Goal: Find specific page/section: Find specific page/section

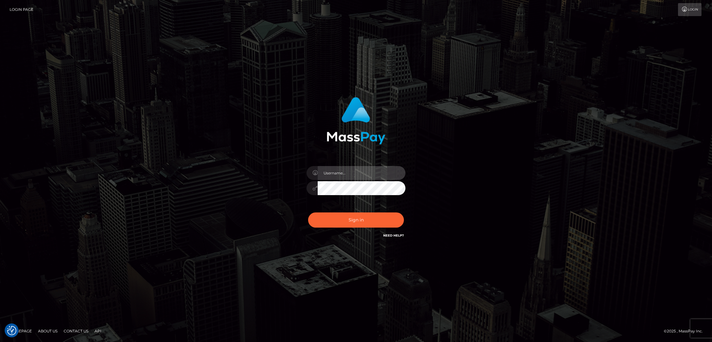
type input "nb.es"
click at [366, 224] on button "Sign in" at bounding box center [356, 219] width 96 height 15
type input "nb.es"
click at [370, 219] on div "Sign in Need Help?" at bounding box center [356, 223] width 108 height 28
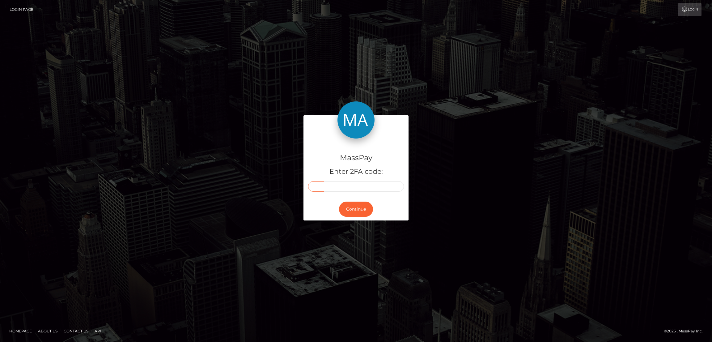
click at [320, 186] on input "text" at bounding box center [316, 186] width 16 height 11
paste input "7"
type input "7"
type input "8"
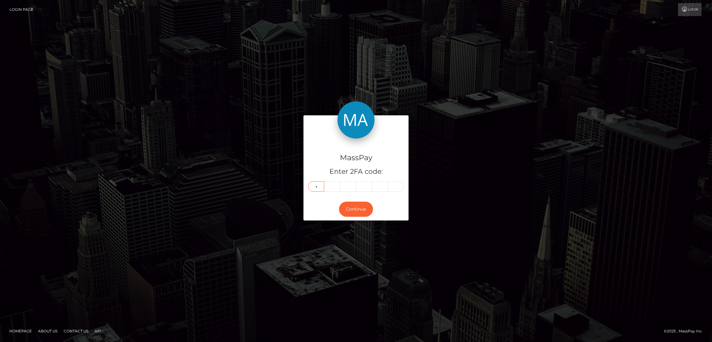
type input "5"
type input "1"
type input "2"
click at [361, 210] on button "Continue" at bounding box center [356, 209] width 34 height 15
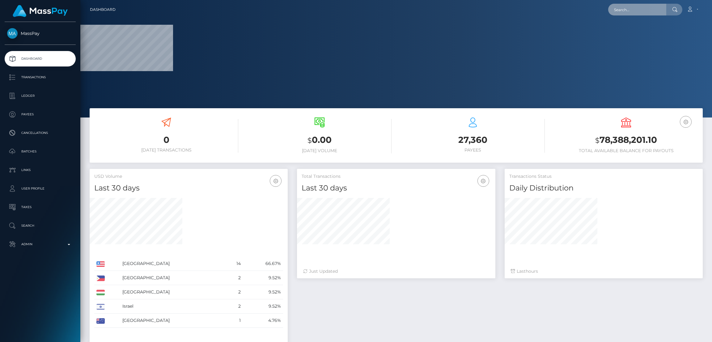
drag, startPoint x: 626, startPoint y: 13, endPoint x: 592, endPoint y: 6, distance: 35.2
click at [626, 13] on input "text" at bounding box center [638, 10] width 58 height 12
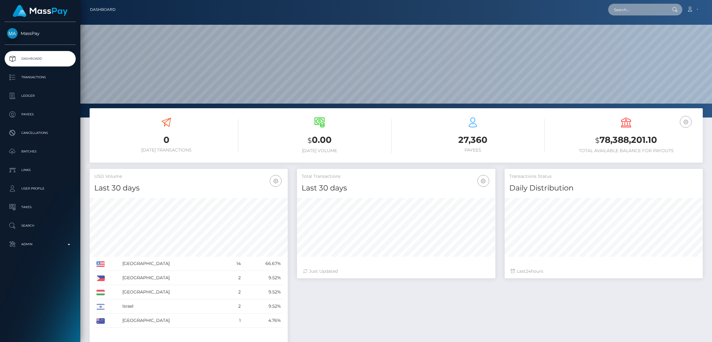
click at [620, 13] on input "text" at bounding box center [638, 10] width 58 height 12
paste input "vena.venancio1997@gmail.com"
type input "vena.venancio1997@gmail.com"
click at [626, 30] on link "Miriam Venancio" at bounding box center [633, 31] width 49 height 11
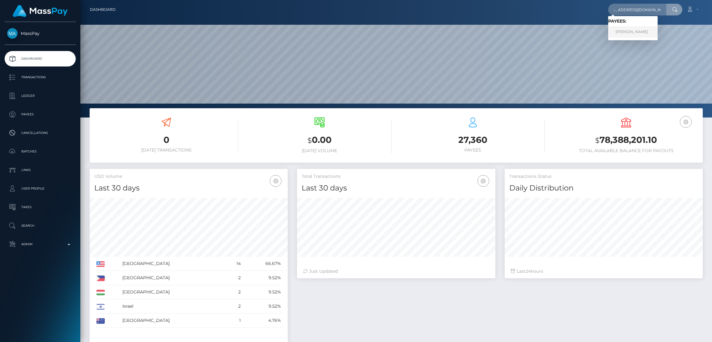
scroll to position [0, 0]
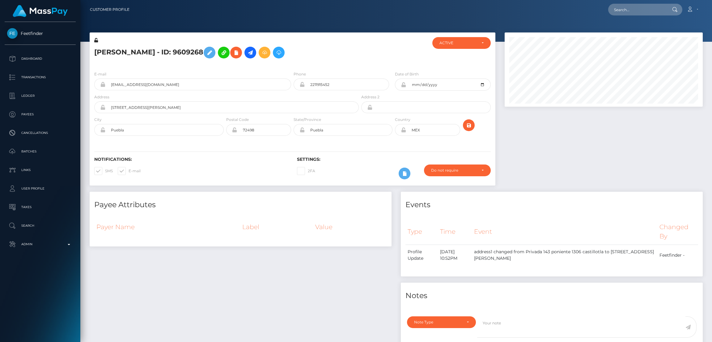
scroll to position [74, 198]
drag, startPoint x: 0, startPoint y: 0, endPoint x: 210, endPoint y: 53, distance: 216.4
click at [210, 53] on icon at bounding box center [209, 53] width 7 height 8
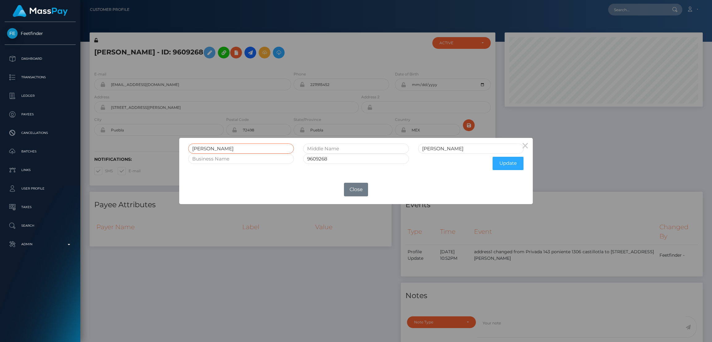
click at [204, 147] on input "Miriam" at bounding box center [241, 148] width 106 height 10
click at [316, 48] on div "× Miriam Venancio 9609268 Update OK No Close" at bounding box center [356, 171] width 712 height 342
click at [316, 47] on div "× Miriam Venancio 9609268 Update OK No Close" at bounding box center [356, 171] width 712 height 342
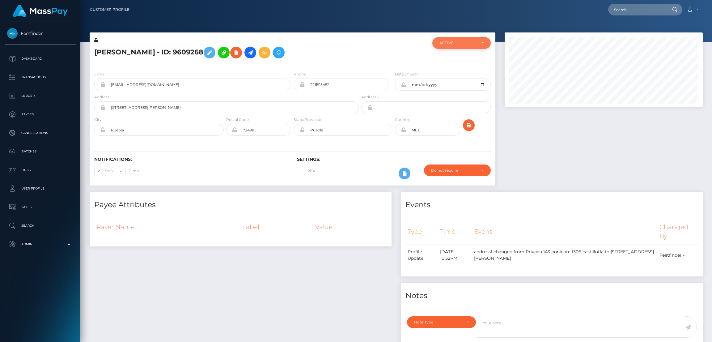
click at [481, 40] on div "ACTIVE" at bounding box center [462, 43] width 58 height 12
click at [484, 40] on div "ACTIVE" at bounding box center [462, 43] width 58 height 12
click at [486, 43] on div "ACTIVE" at bounding box center [462, 43] width 58 height 12
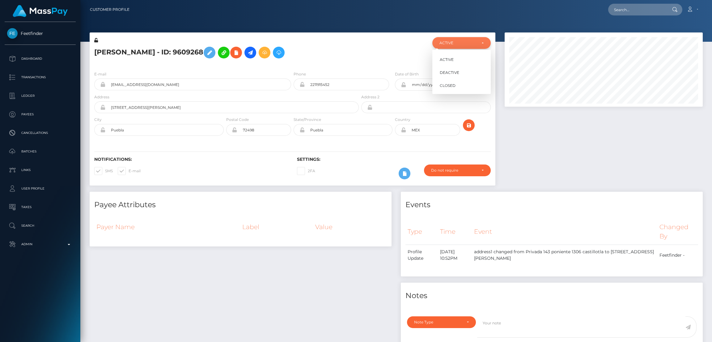
click at [486, 43] on div "ACTIVE" at bounding box center [462, 43] width 58 height 12
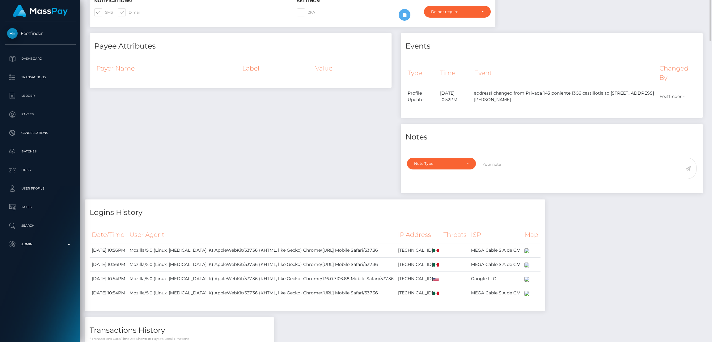
scroll to position [0, 0]
